Goal: Information Seeking & Learning: Learn about a topic

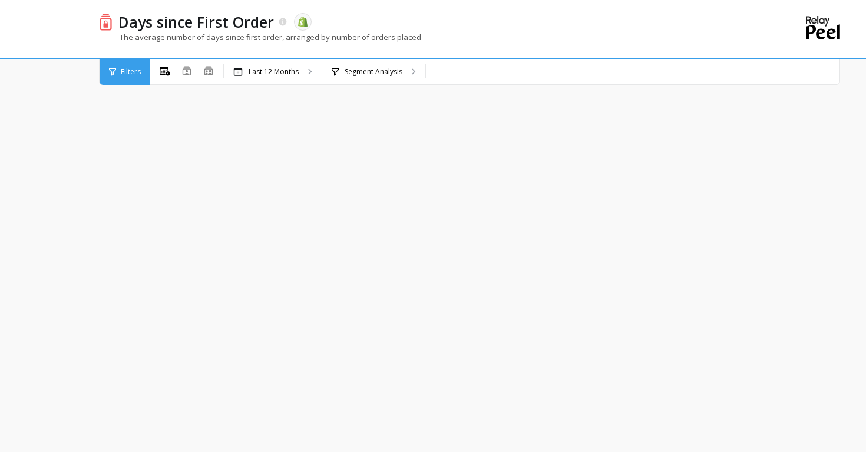
drag, startPoint x: 338, startPoint y: 186, endPoint x: 354, endPoint y: 187, distance: 15.9
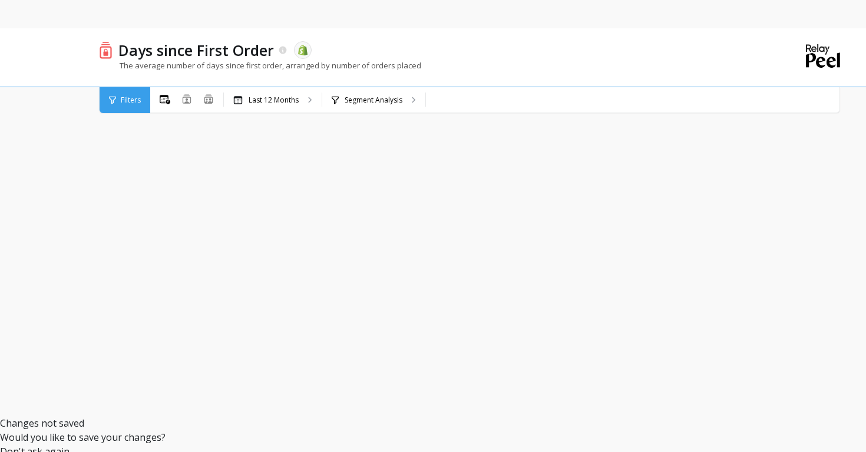
scroll to position [85, 0]
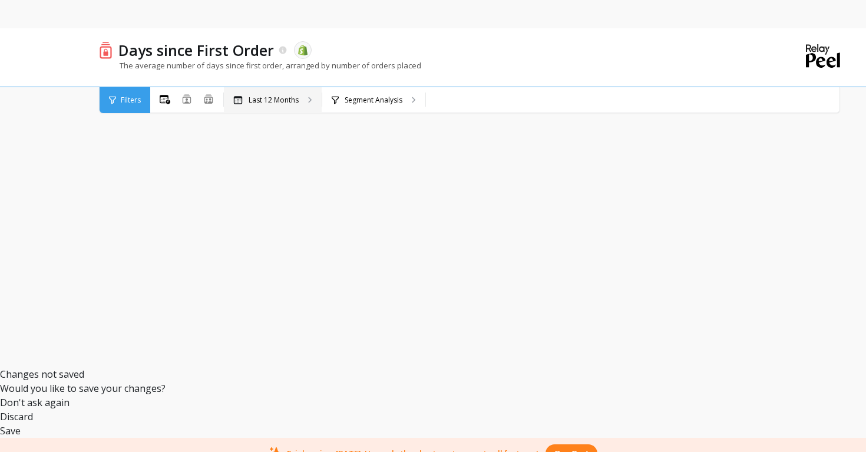
click at [305, 102] on div "Last 12 Months" at bounding box center [273, 100] width 98 height 26
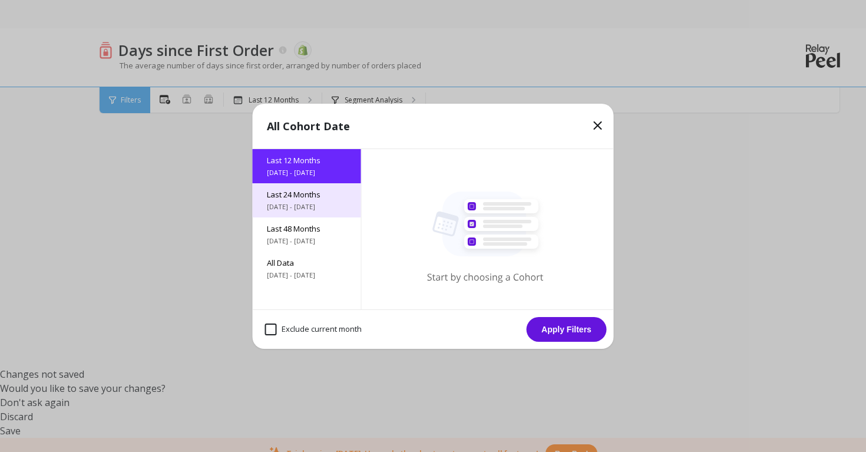
click at [298, 207] on span "10/1/2023 - 10/1/2025" at bounding box center [307, 206] width 80 height 9
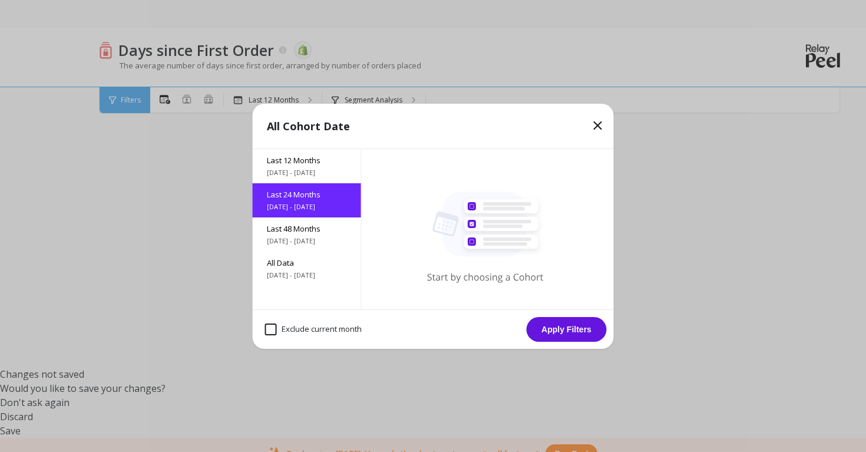
click at [560, 328] on button "Apply Filters" at bounding box center [567, 329] width 80 height 25
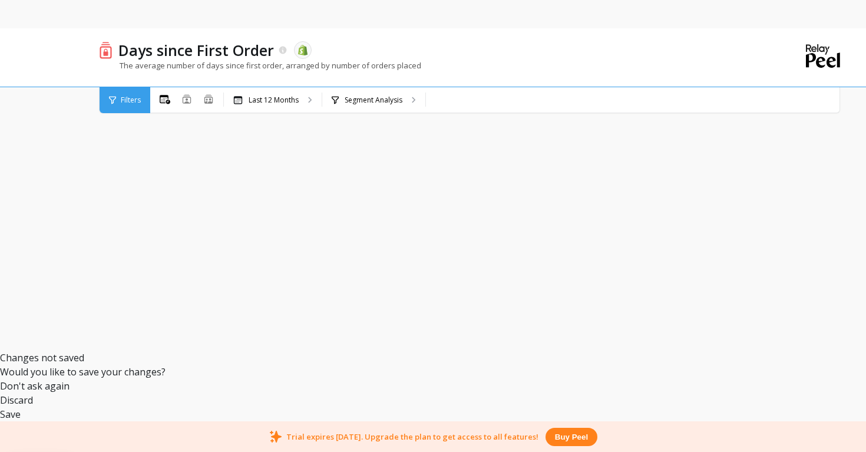
scroll to position [97, 0]
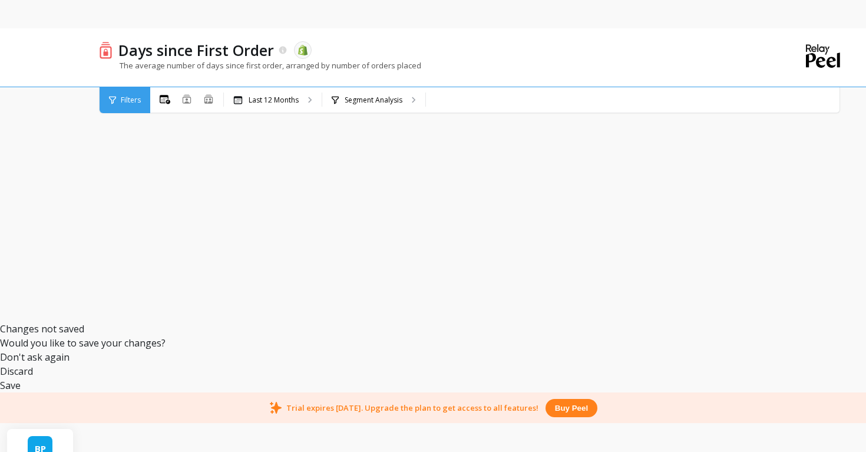
scroll to position [123, 0]
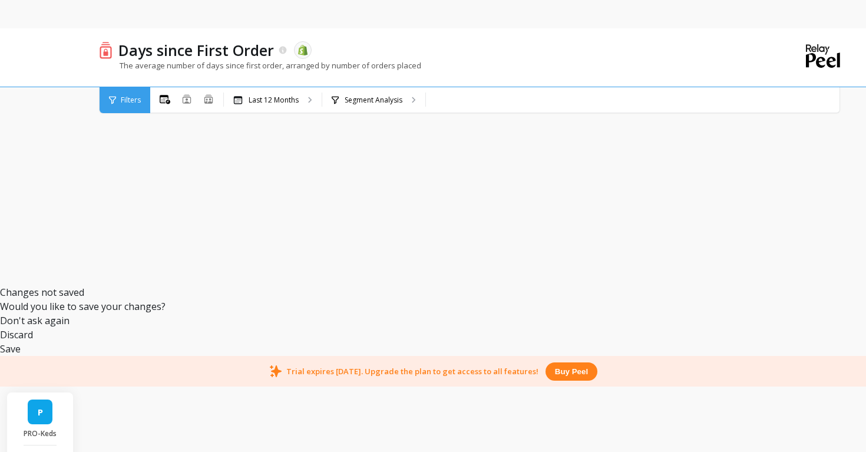
scroll to position [245, 0]
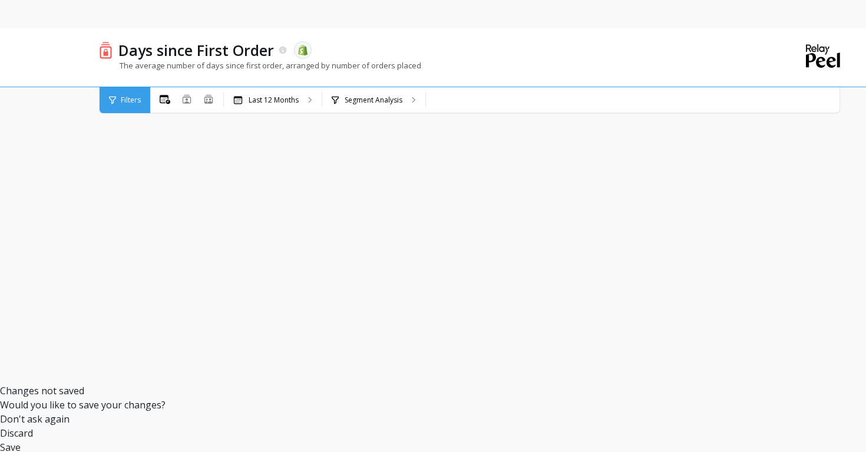
scroll to position [67, 0]
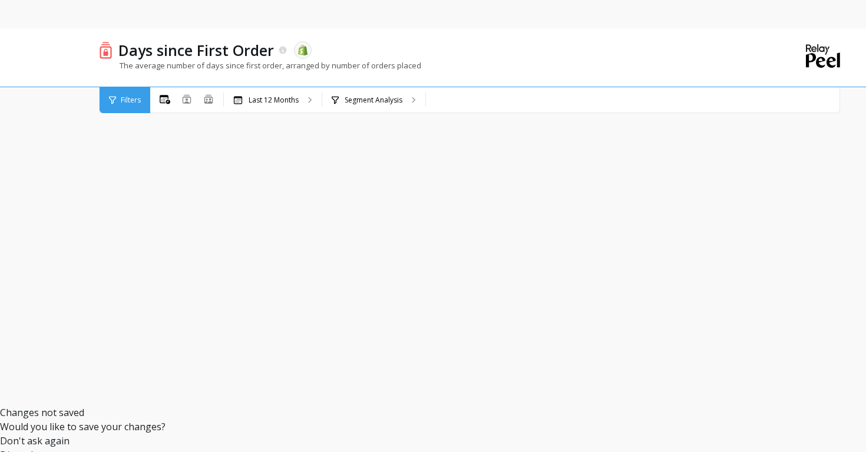
scroll to position [101, 0]
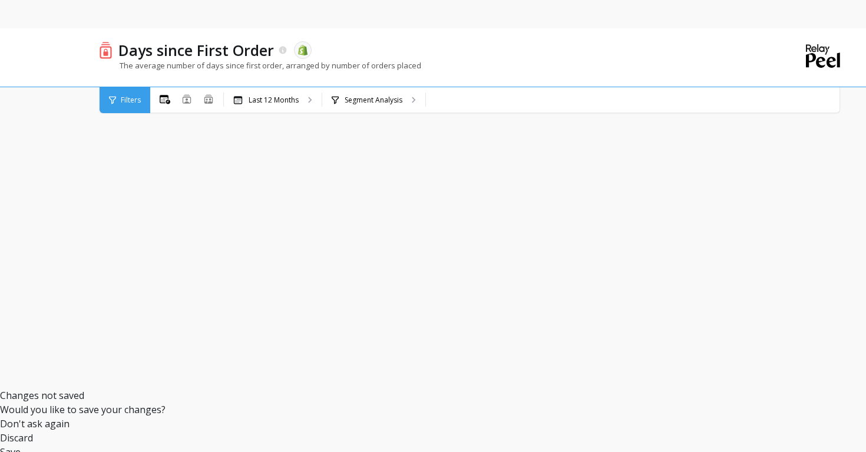
scroll to position [63, 0]
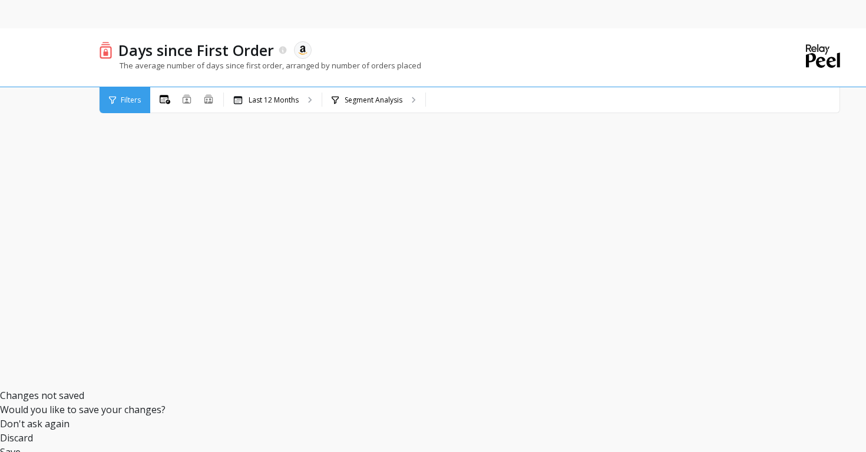
scroll to position [113, 0]
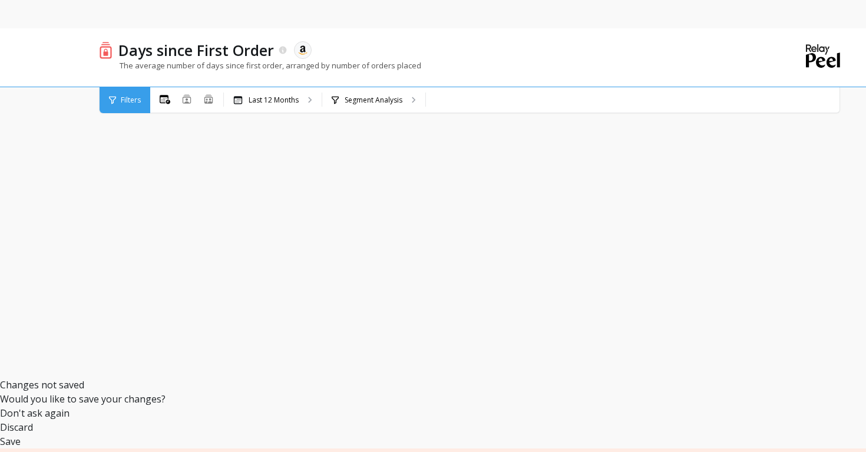
scroll to position [177, 0]
